Goal: Task Accomplishment & Management: Complete application form

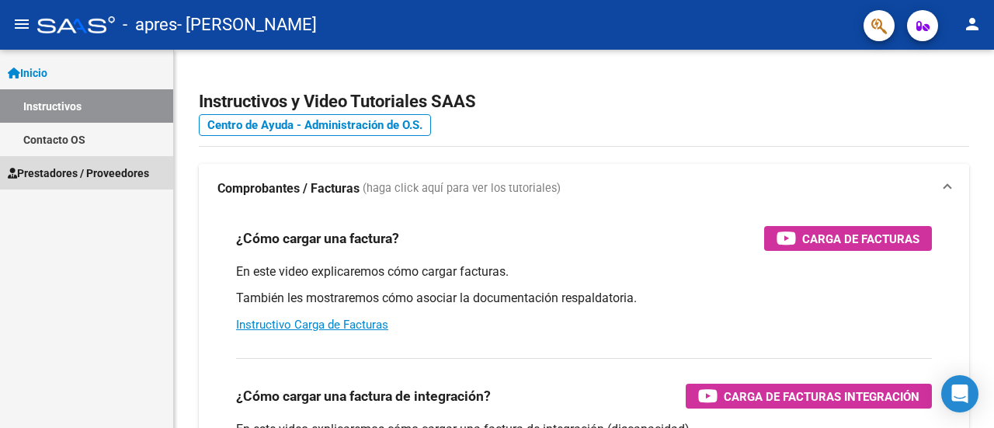
click at [147, 165] on span "Prestadores / Proveedores" at bounding box center [78, 173] width 141 height 17
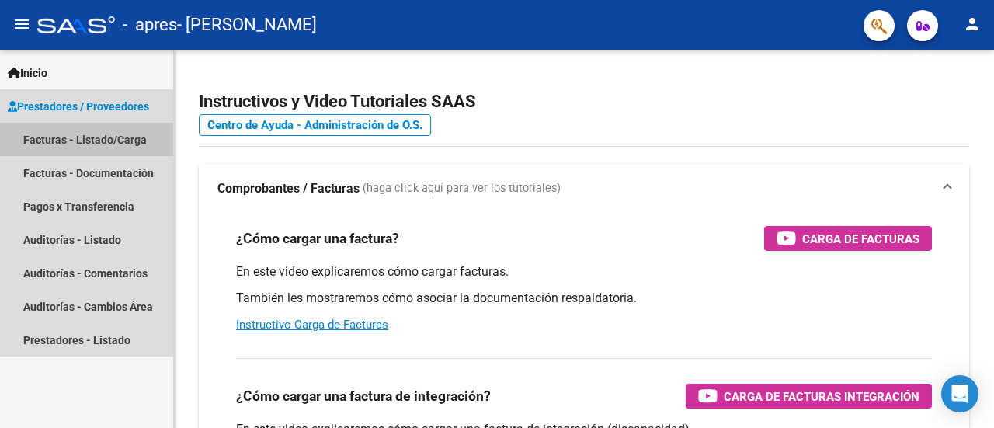
click at [123, 140] on link "Facturas - Listado/Carga" at bounding box center [86, 139] width 173 height 33
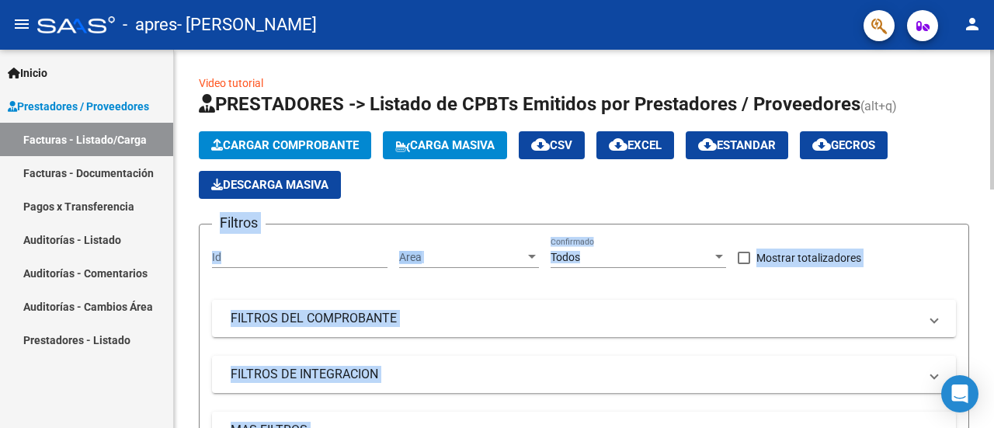
drag, startPoint x: 989, startPoint y: 137, endPoint x: 992, endPoint y: 199, distance: 62.2
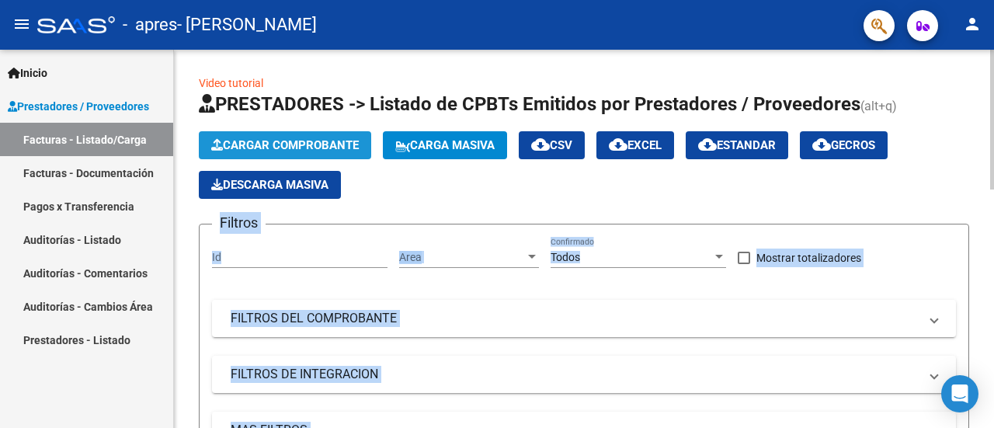
click at [281, 149] on span "Cargar Comprobante" at bounding box center [284, 145] width 147 height 14
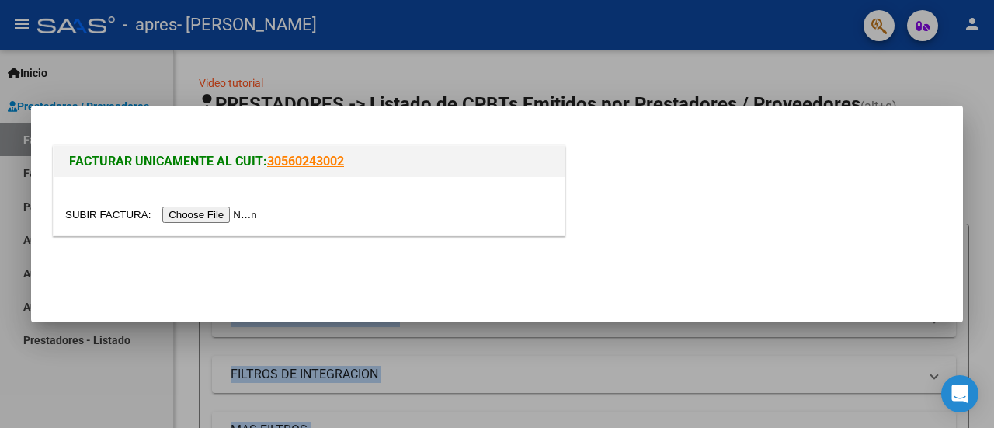
click at [218, 218] on input "file" at bounding box center [163, 214] width 196 height 16
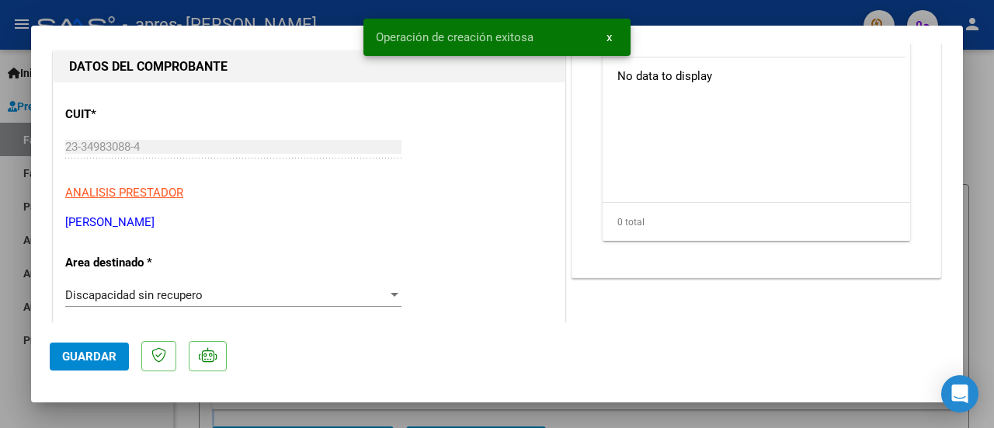
scroll to position [217, 0]
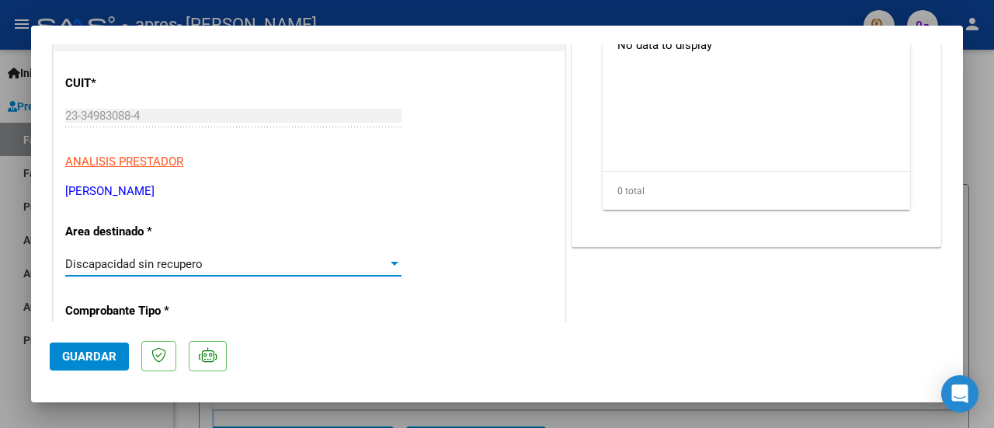
click at [390, 263] on div at bounding box center [394, 264] width 8 height 4
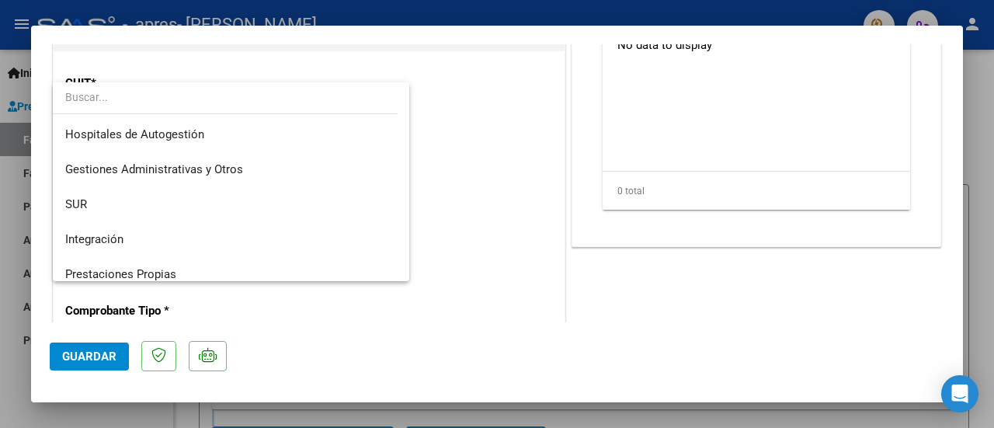
scroll to position [116, 0]
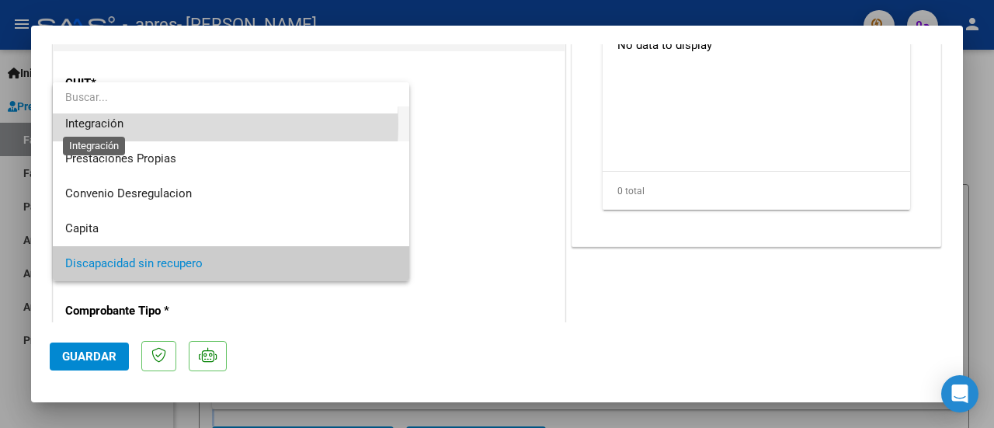
click at [121, 123] on span "Integración" at bounding box center [94, 123] width 58 height 14
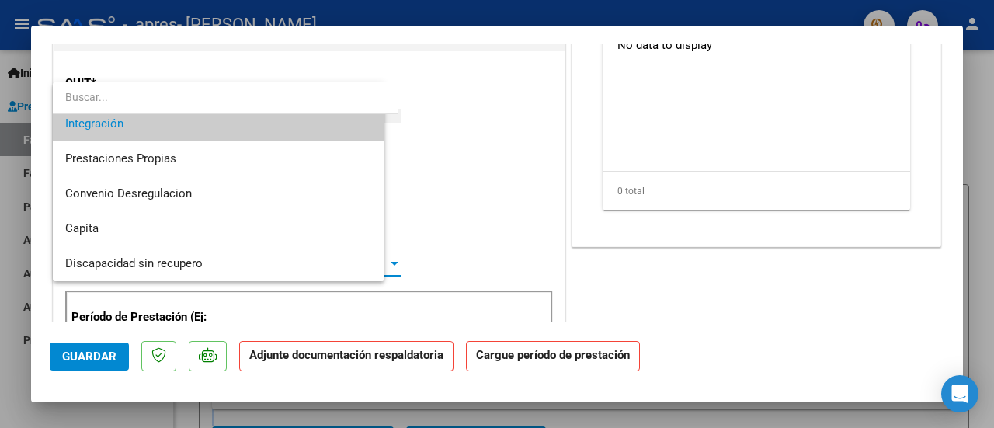
scroll to position [105, 0]
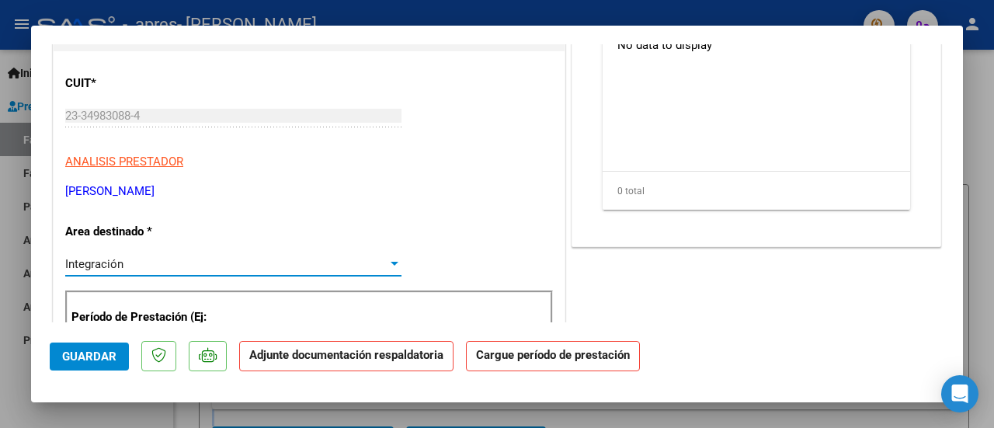
click at [953, 324] on mat-dialog-container "COMPROBANTE VER COMPROBANTE ESTADO: Recibida. En proceso de confirmacion/acepta…" at bounding box center [496, 214] width 931 height 376
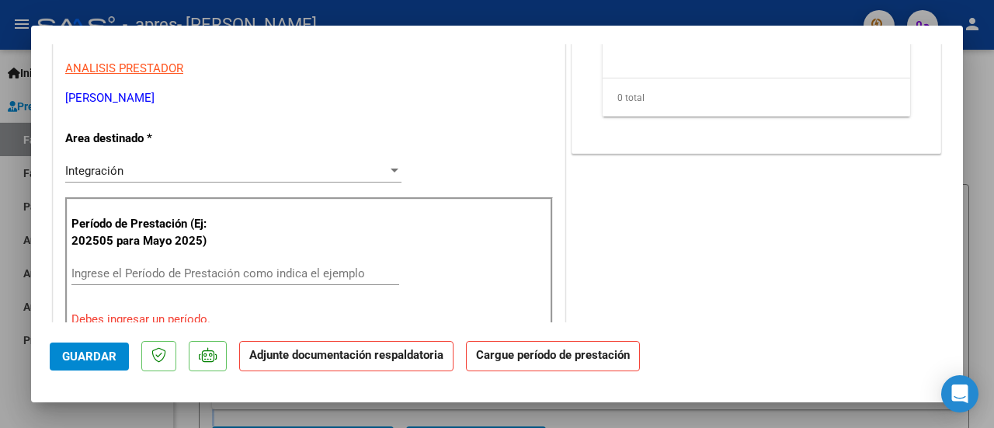
scroll to position [342, 0]
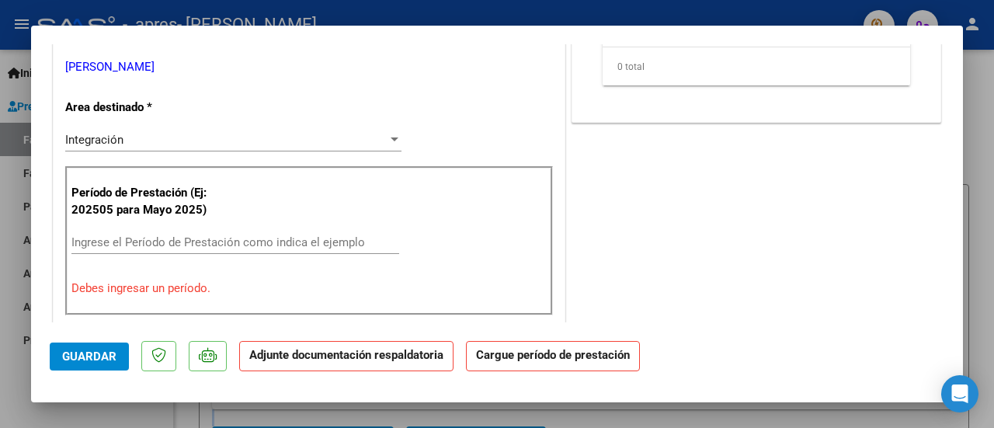
click at [99, 241] on input "Ingrese el Período de Prestación como indica el ejemplo" at bounding box center [235, 242] width 328 height 14
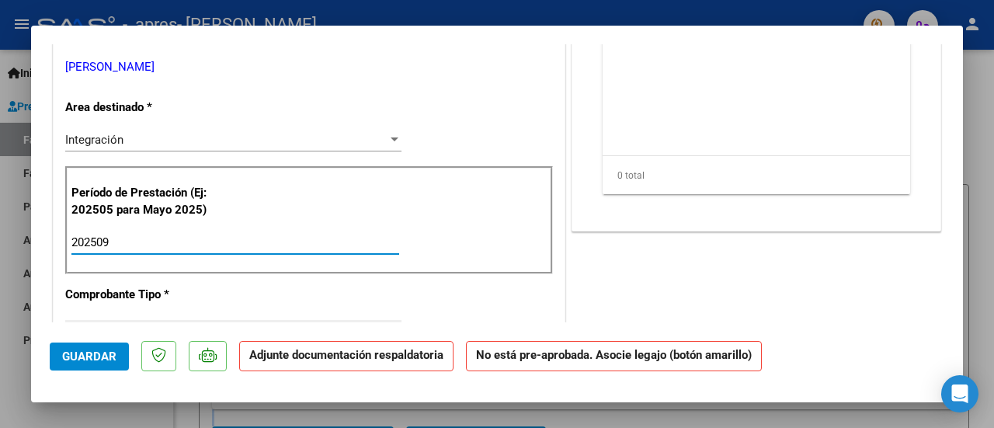
type input "202509"
click at [68, 355] on span "Guardar" at bounding box center [89, 356] width 54 height 14
click at [87, 355] on span "Guardar" at bounding box center [89, 356] width 54 height 14
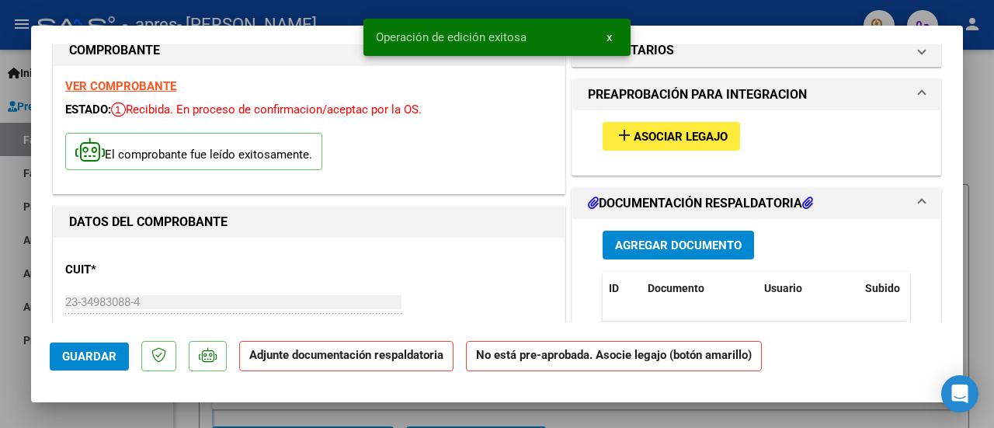
scroll to position [0, 0]
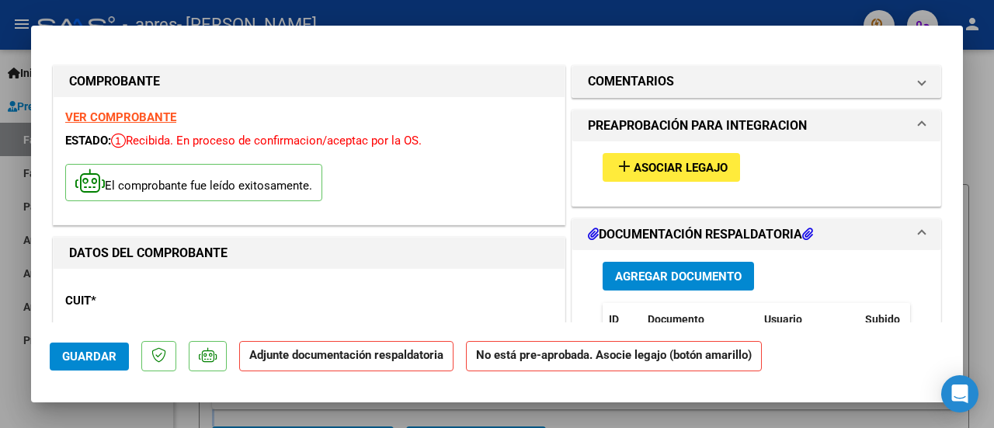
click at [667, 163] on span "Asociar Legajo" at bounding box center [680, 168] width 94 height 14
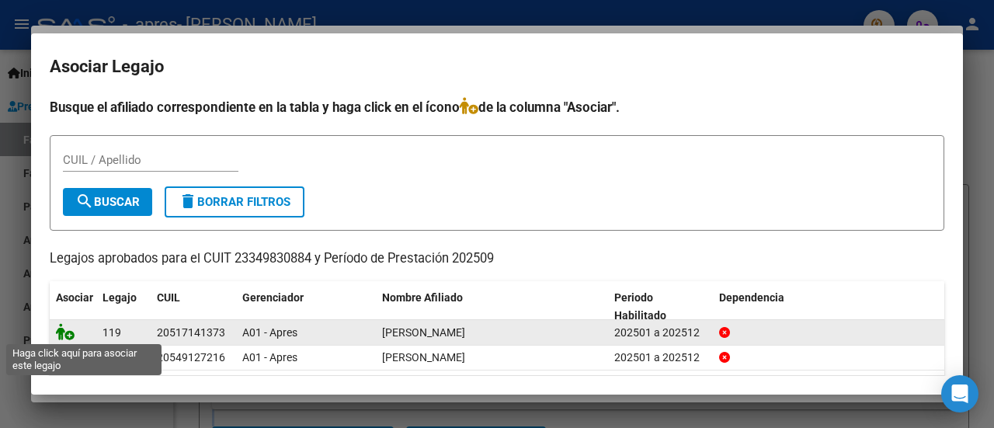
click at [70, 333] on icon at bounding box center [65, 331] width 19 height 17
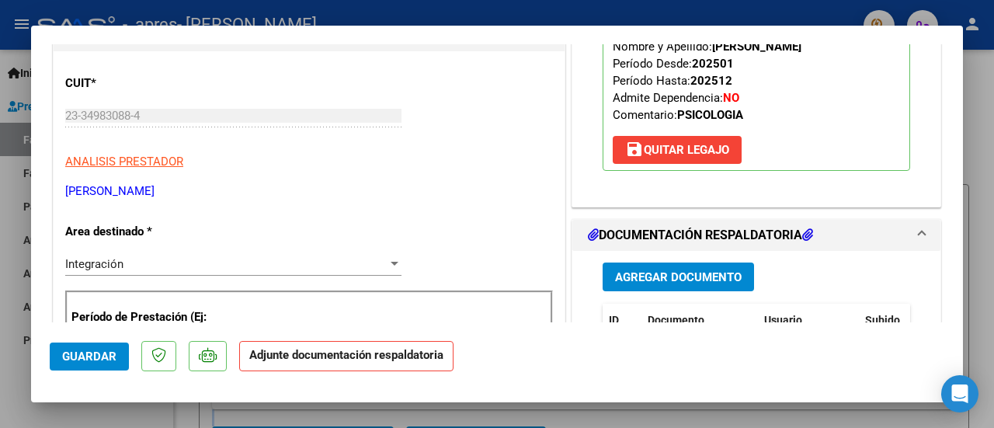
scroll to position [248, 0]
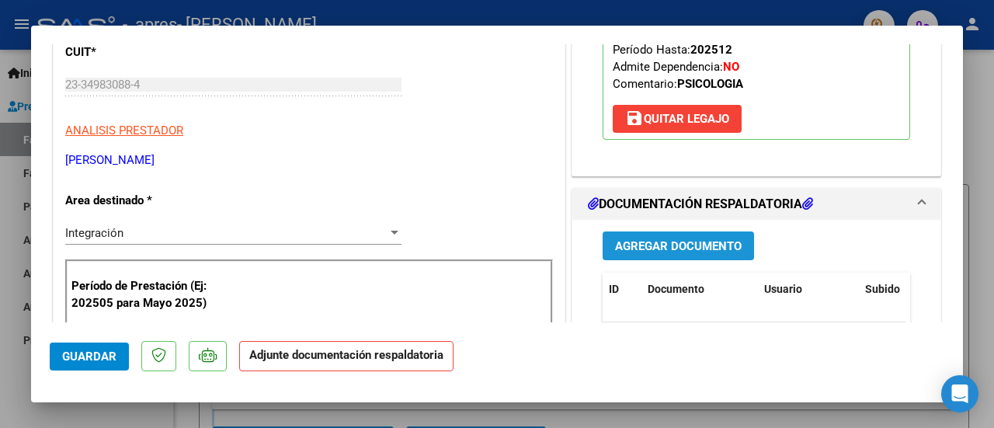
click at [675, 239] on span "Agregar Documento" at bounding box center [678, 246] width 127 height 14
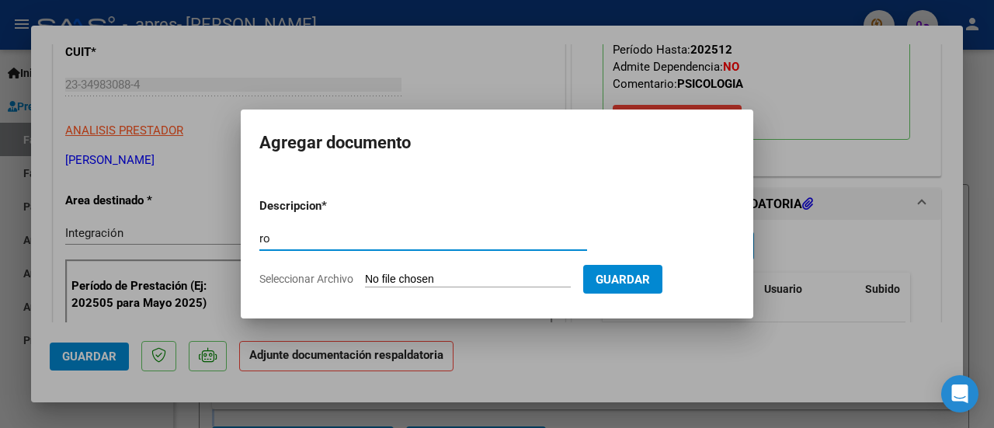
type input "r"
type input "[PERSON_NAME] ASISTENCIA [DATE]"
click at [469, 277] on input "Seleccionar Archivo" at bounding box center [468, 279] width 206 height 15
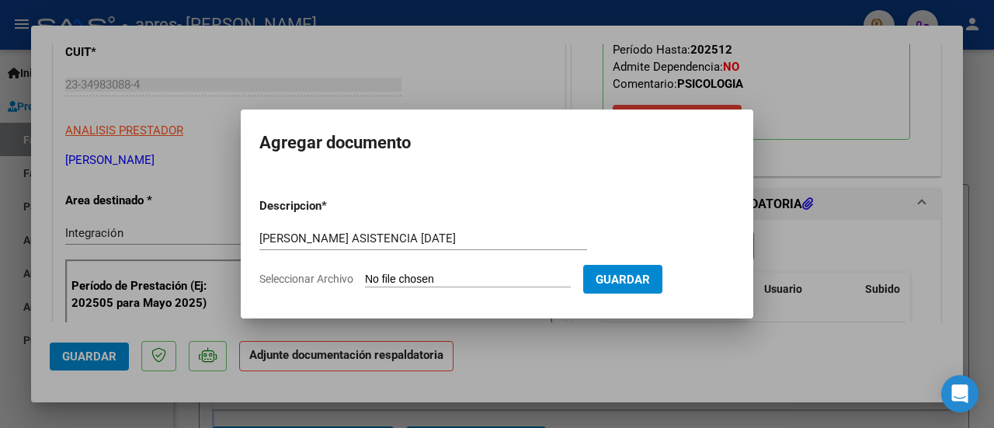
type input "C:\fakepath\[PERSON_NAME] ASISTENCIA [DATE].pdf"
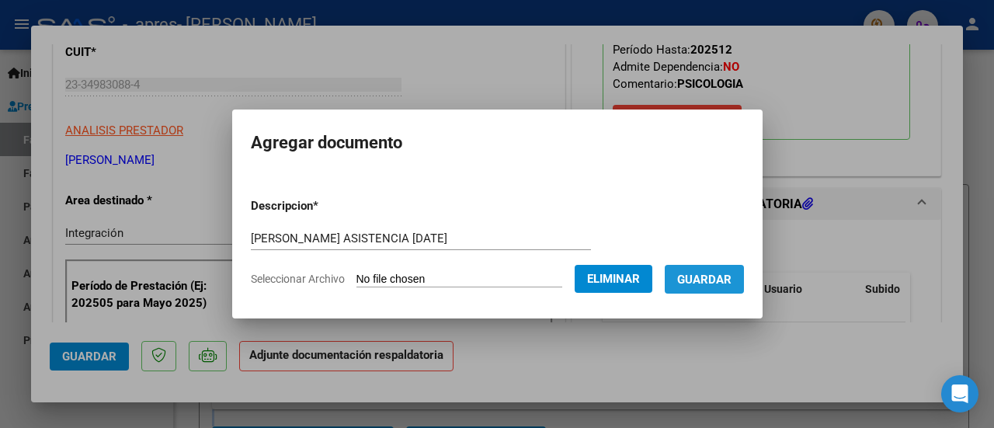
click at [730, 283] on span "Guardar" at bounding box center [704, 279] width 54 height 14
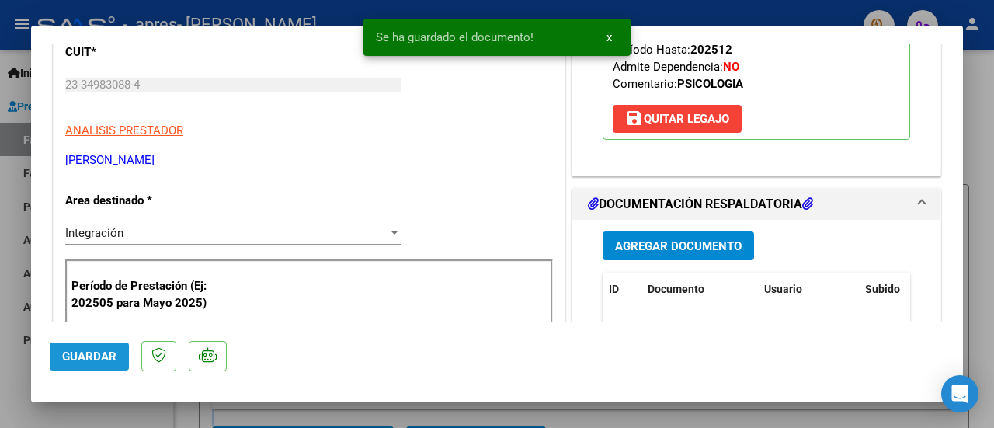
click at [101, 361] on span "Guardar" at bounding box center [89, 356] width 54 height 14
click at [0, 364] on div at bounding box center [497, 214] width 994 height 428
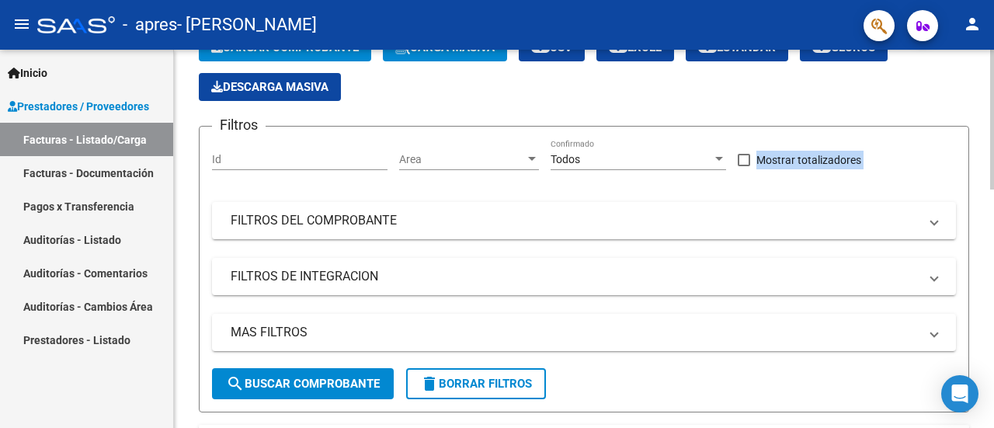
scroll to position [57, 0]
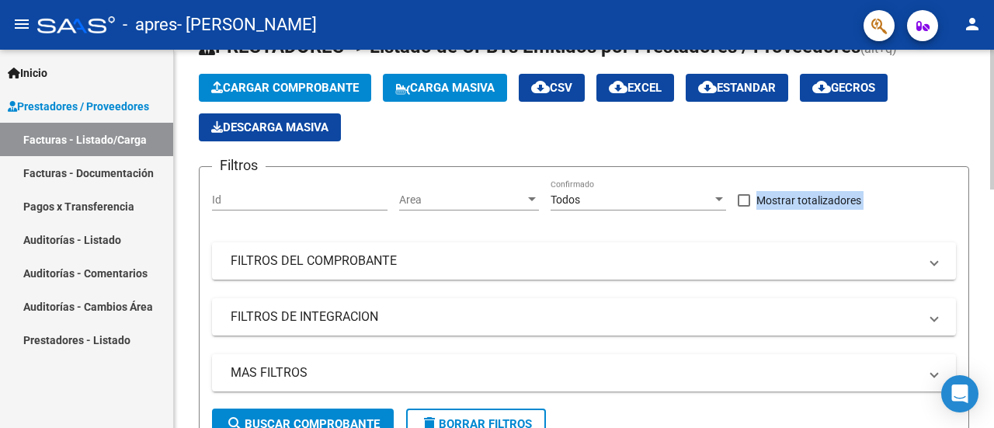
click at [981, 170] on div at bounding box center [992, 141] width 4 height 140
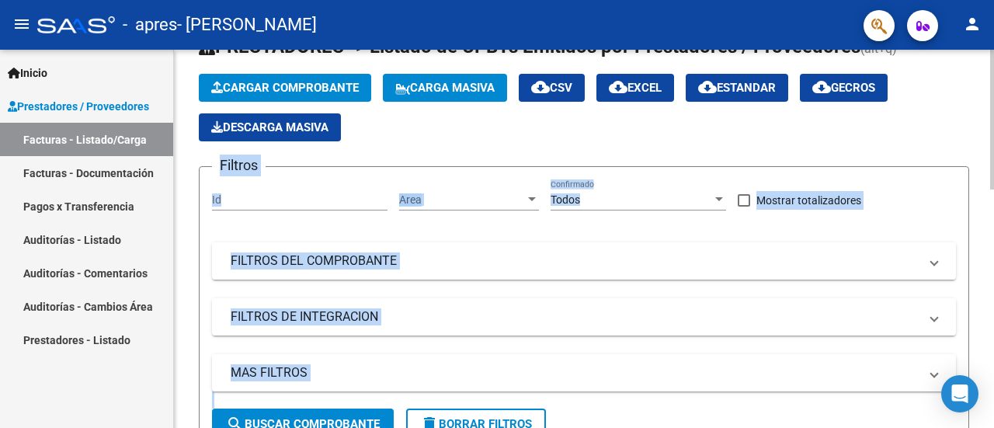
click at [324, 85] on span "Cargar Comprobante" at bounding box center [284, 88] width 147 height 14
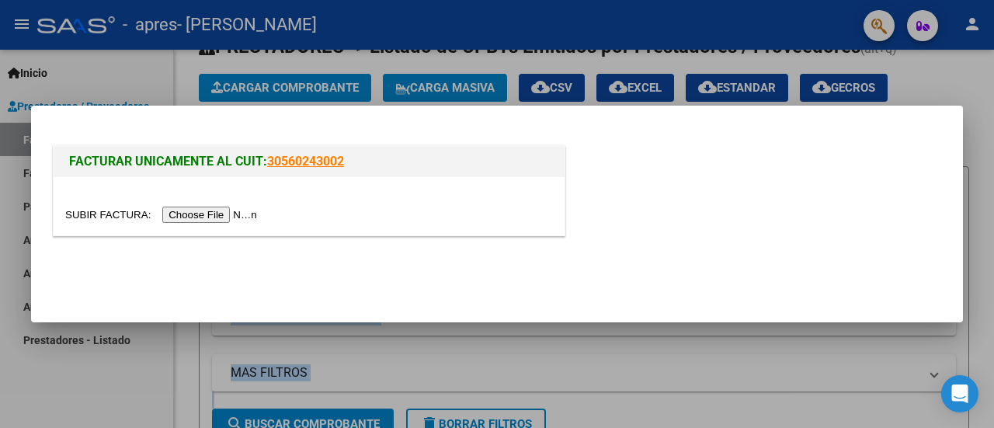
click at [227, 225] on div at bounding box center [309, 206] width 511 height 58
click at [210, 213] on input "file" at bounding box center [163, 214] width 196 height 16
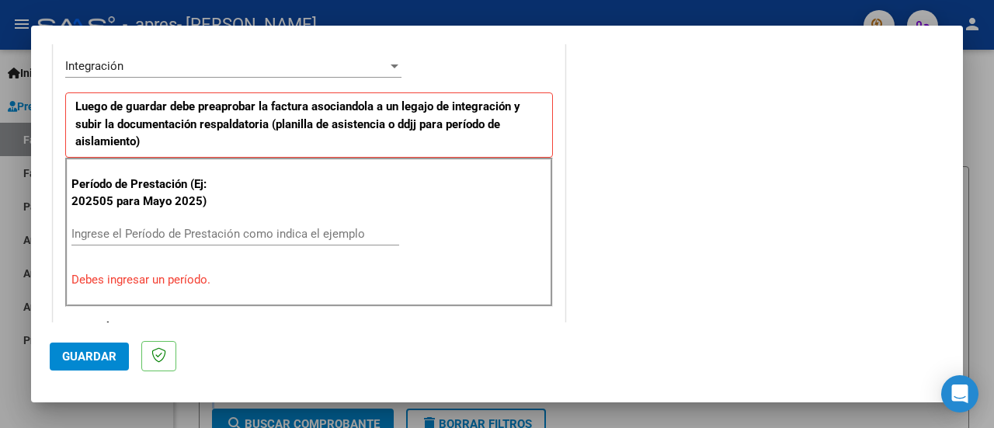
scroll to position [416, 0]
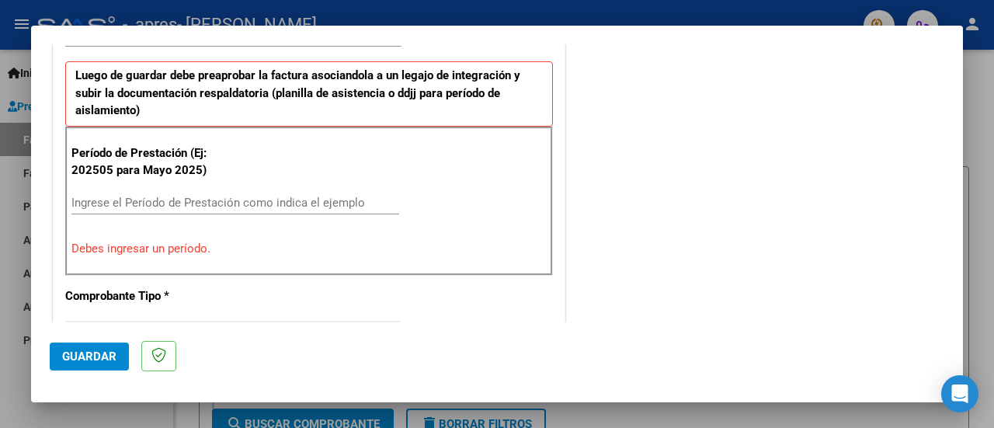
click at [144, 209] on div "Ingrese el Período de Prestación como indica el ejemplo" at bounding box center [235, 202] width 328 height 23
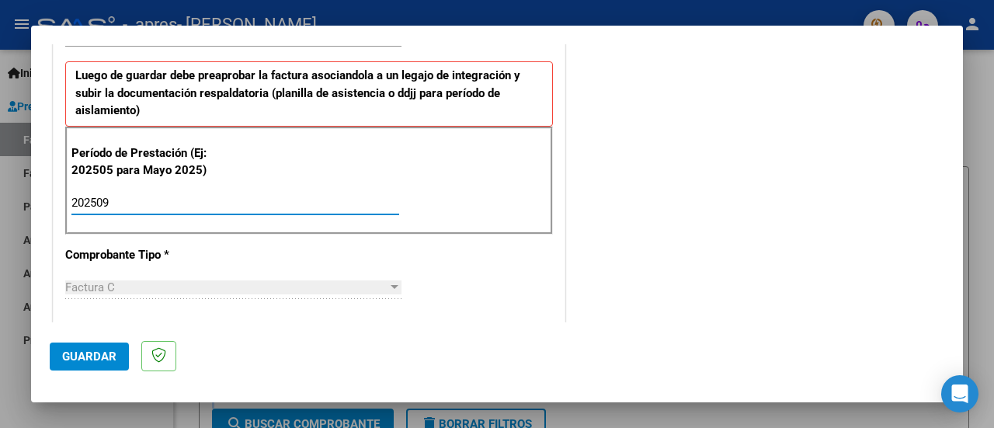
type input "202509"
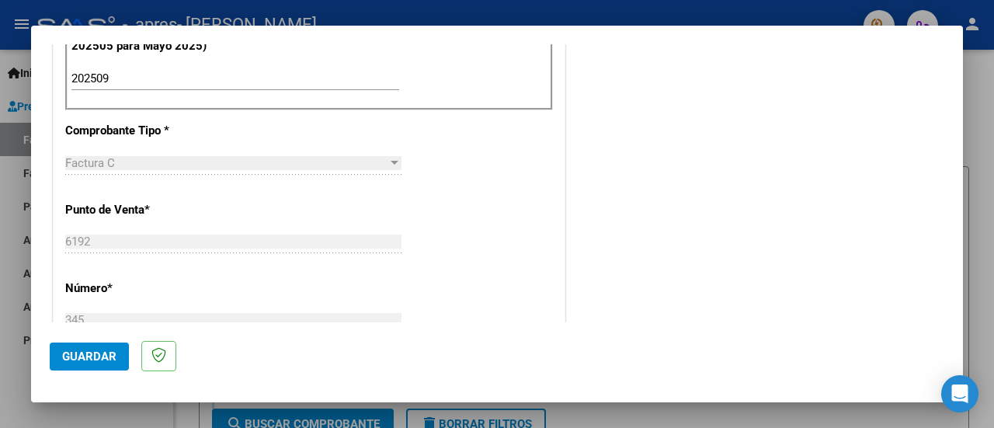
scroll to position [571, 0]
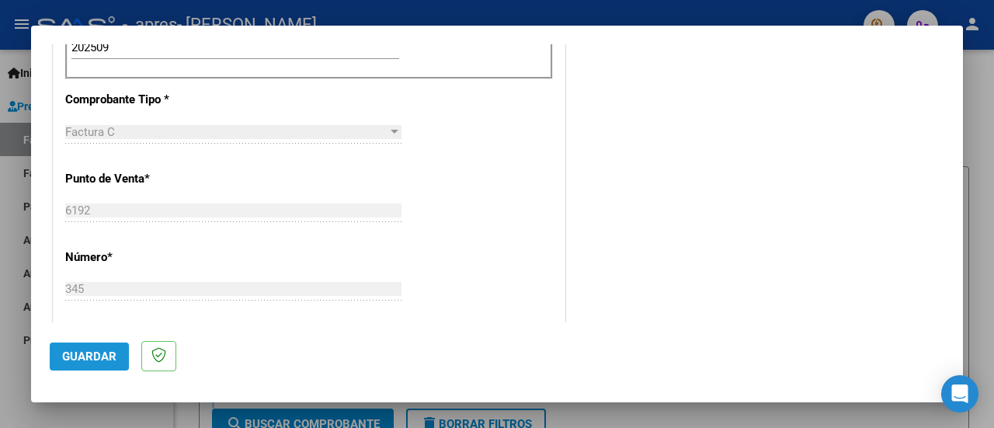
click at [85, 347] on button "Guardar" at bounding box center [89, 356] width 79 height 28
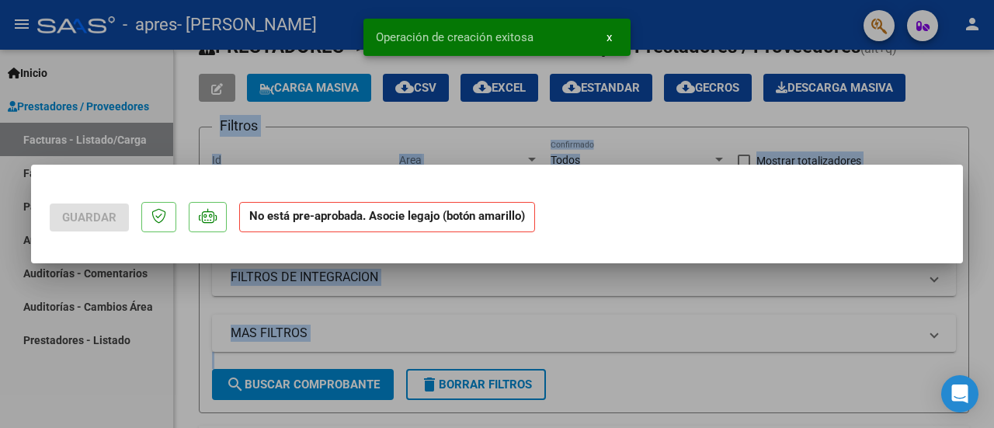
scroll to position [0, 0]
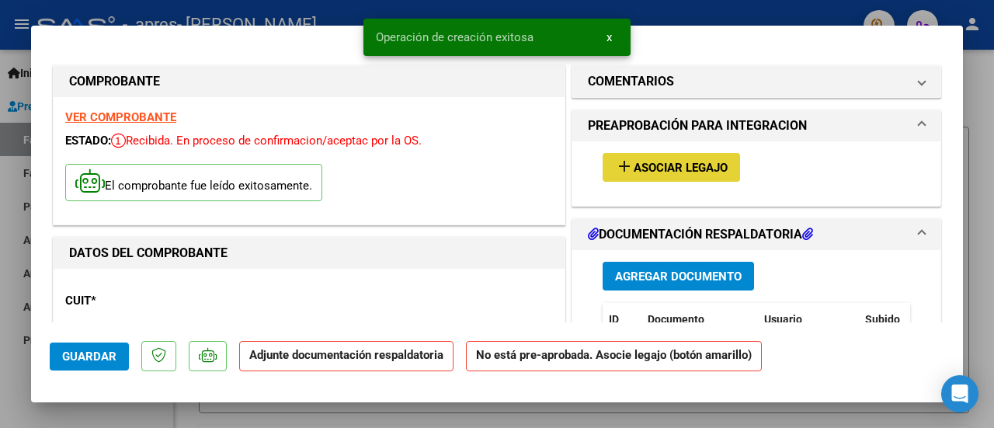
click at [676, 161] on span "Asociar Legajo" at bounding box center [680, 168] width 94 height 14
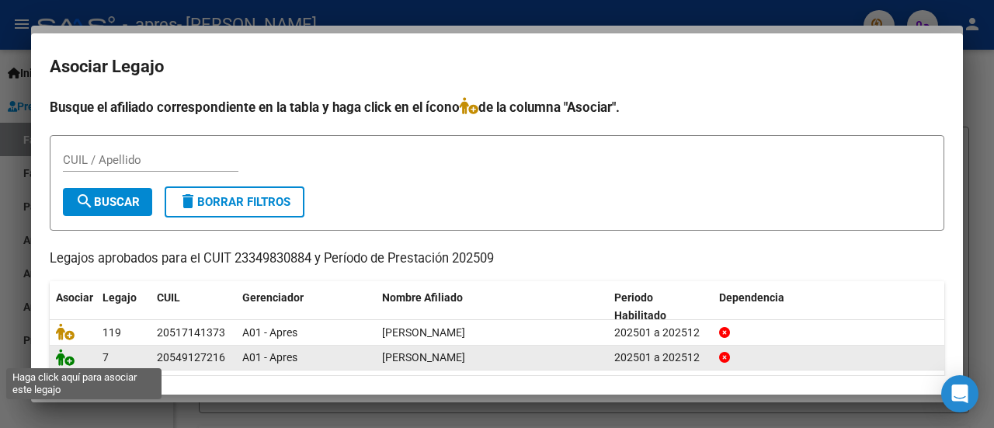
click at [62, 359] on icon at bounding box center [65, 357] width 19 height 17
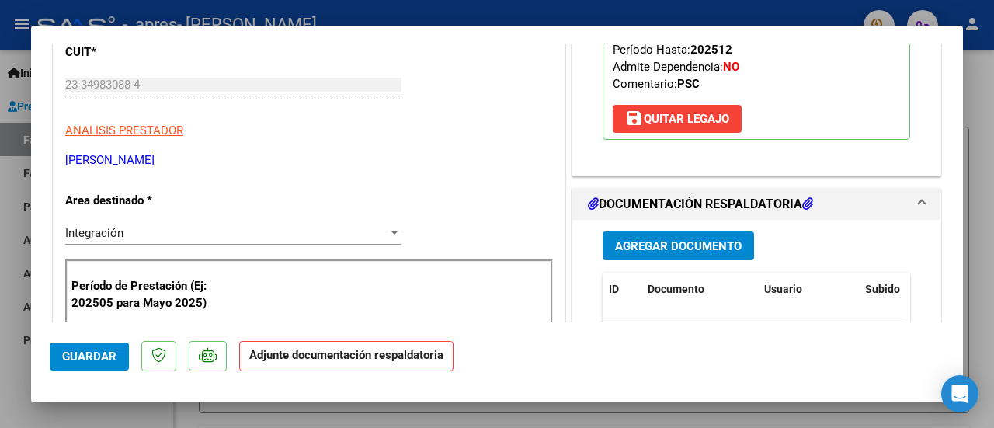
scroll to position [279, 0]
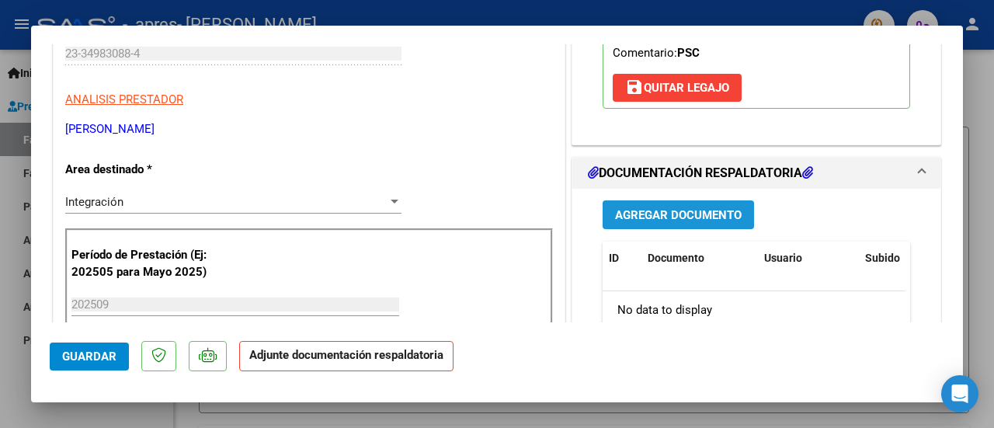
click at [682, 213] on span "Agregar Documento" at bounding box center [678, 215] width 127 height 14
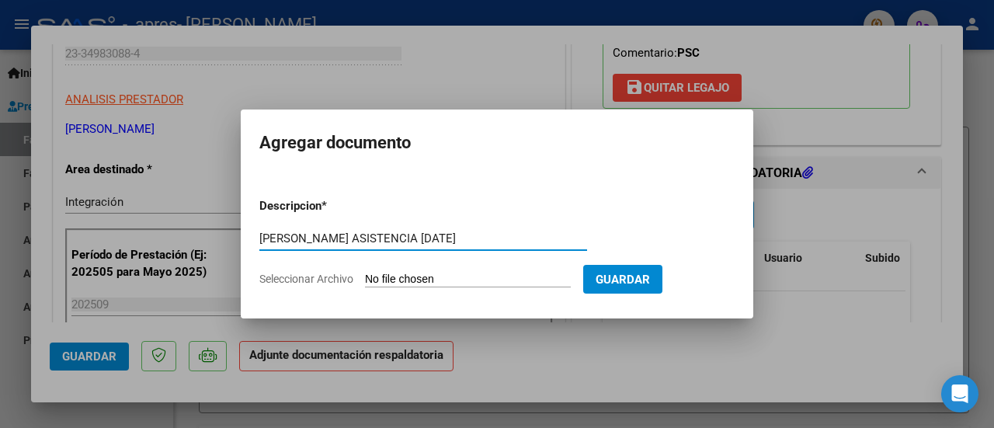
type input "[PERSON_NAME] ASISTENCIA [DATE]"
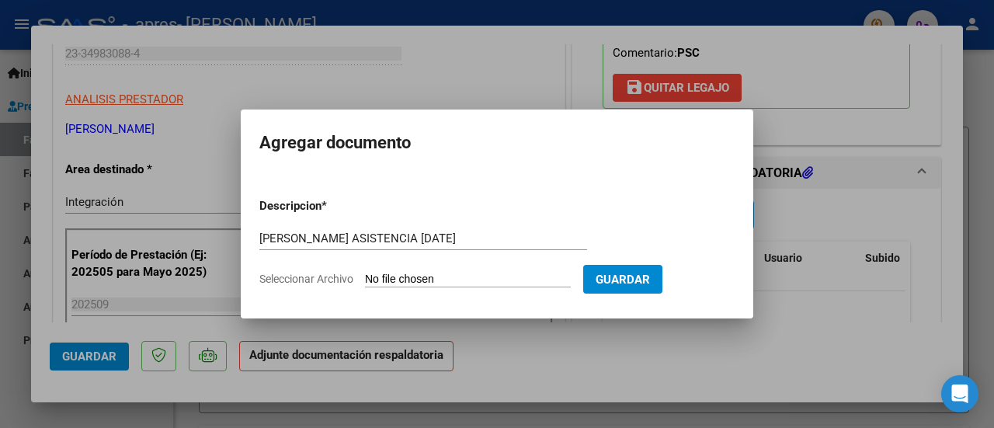
click at [439, 278] on input "Seleccionar Archivo" at bounding box center [468, 279] width 206 height 15
type input "C:\fakepath\[PERSON_NAME] ASISTENCIA [DATE].pdf"
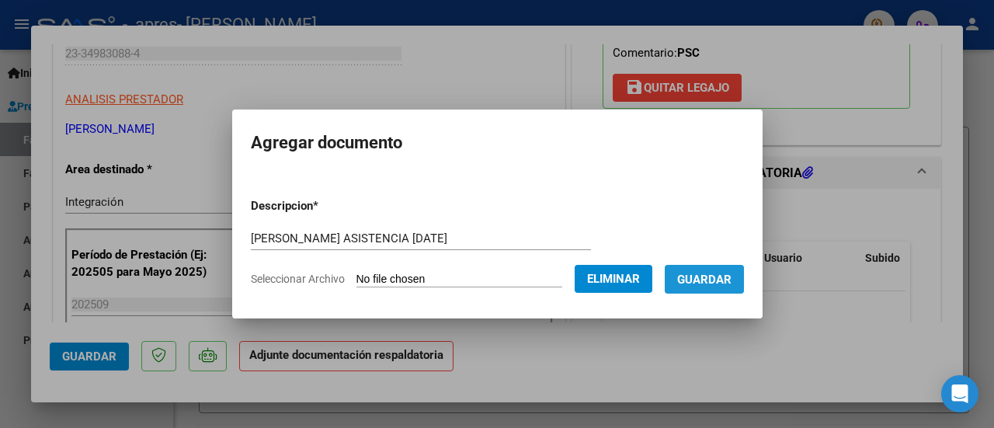
click at [719, 289] on button "Guardar" at bounding box center [703, 279] width 79 height 29
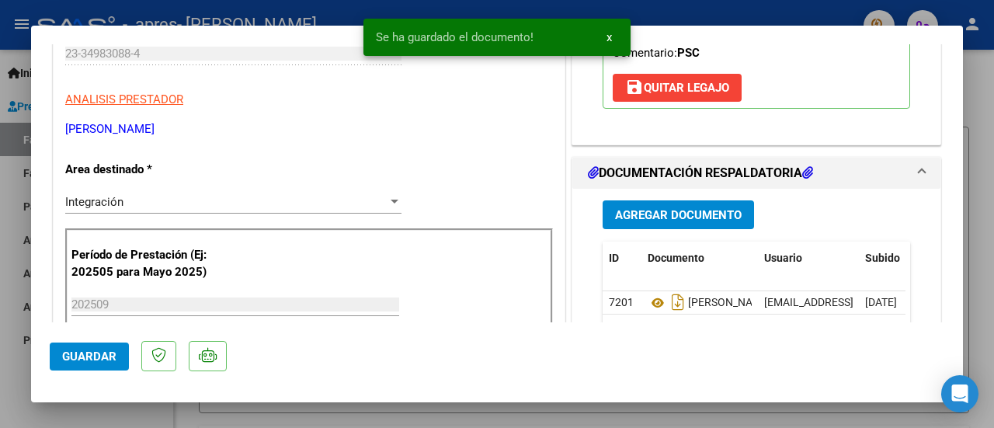
click at [16, 381] on div at bounding box center [497, 214] width 994 height 428
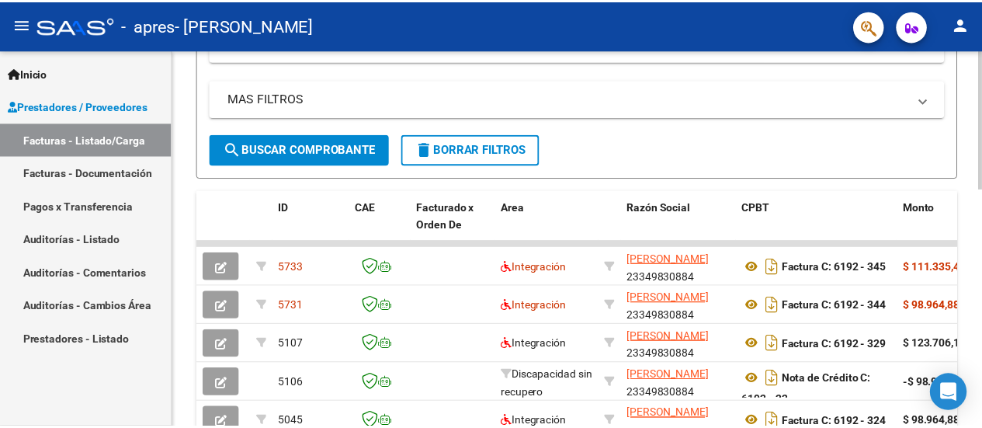
scroll to position [338, 0]
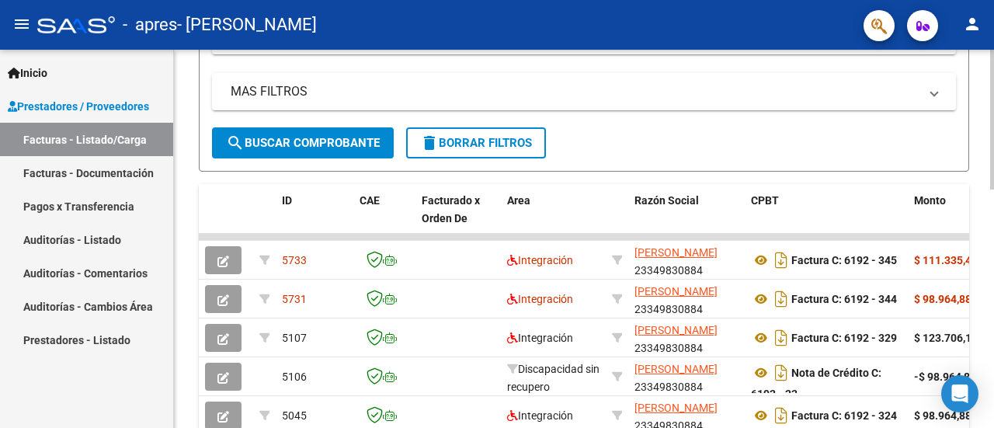
click at [981, 300] on div at bounding box center [992, 247] width 4 height 140
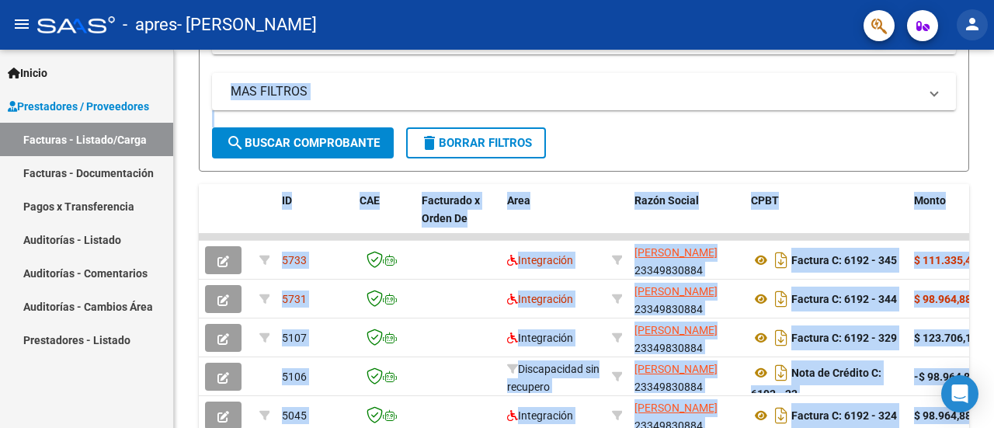
click at [969, 26] on mat-icon "person" at bounding box center [972, 24] width 19 height 19
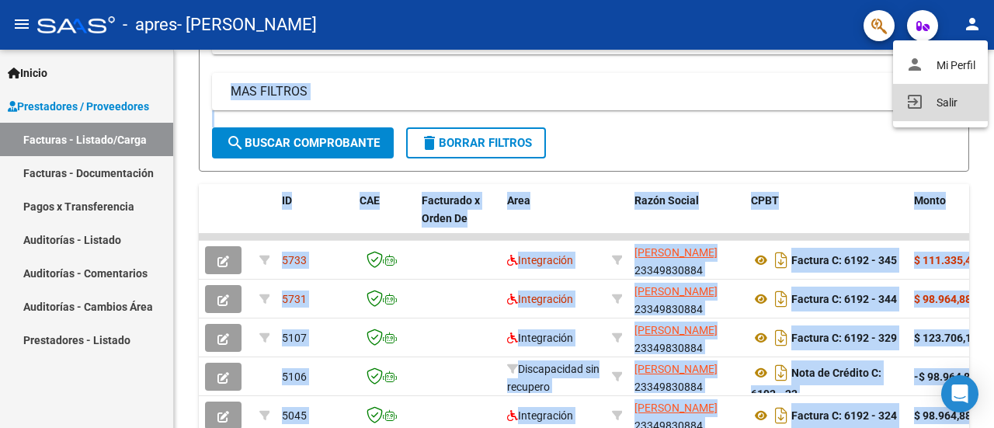
click at [947, 109] on button "exit_to_app Salir" at bounding box center [940, 102] width 95 height 37
